Goal: Task Accomplishment & Management: Complete application form

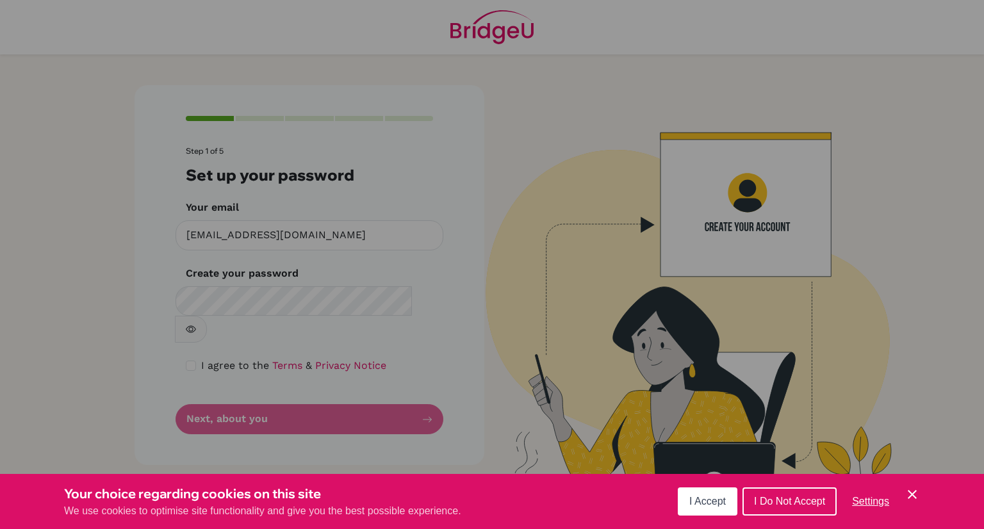
click at [364, 248] on div "Cookie Preferences" at bounding box center [492, 264] width 984 height 529
click at [717, 509] on button "I Accept" at bounding box center [708, 502] width 60 height 28
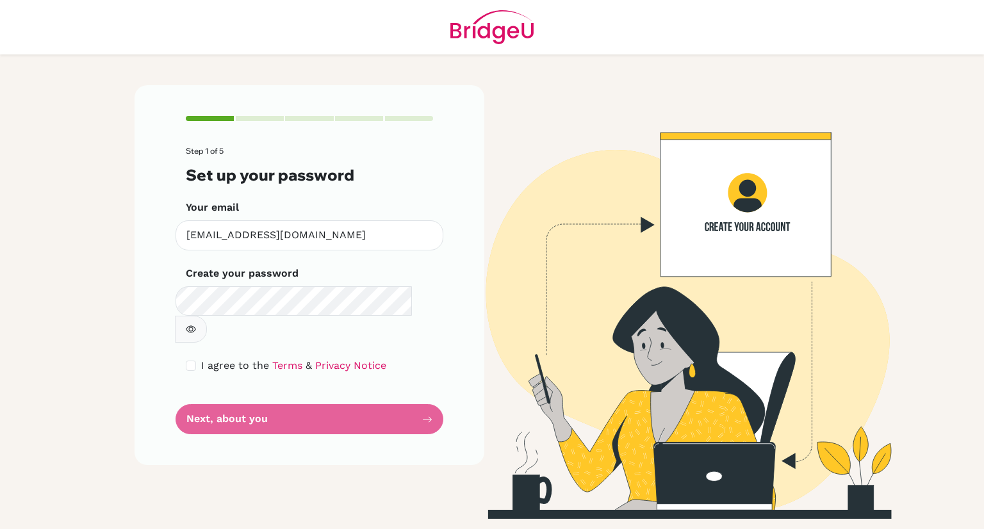
click at [196, 324] on icon "button" at bounding box center [191, 329] width 10 height 10
click at [179, 338] on div "Step 1 of 5 Set up your password Your email elton02511@rais.ac.th Invalid email…" at bounding box center [310, 275] width 350 height 380
click at [193, 361] on input "checkbox" at bounding box center [191, 366] width 10 height 10
checkbox input "true"
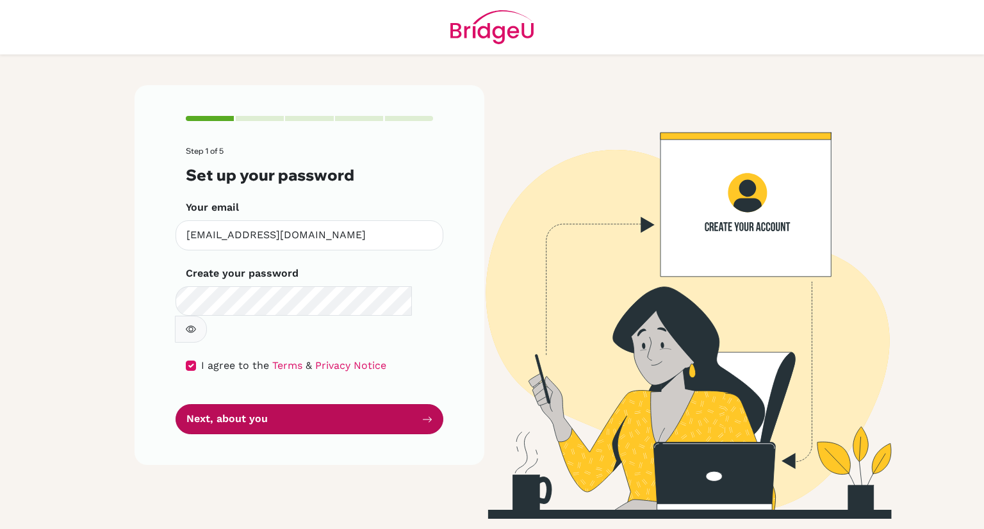
click at [236, 404] on button "Next, about you" at bounding box center [310, 419] width 268 height 30
